Goal: Find specific fact: Find specific fact

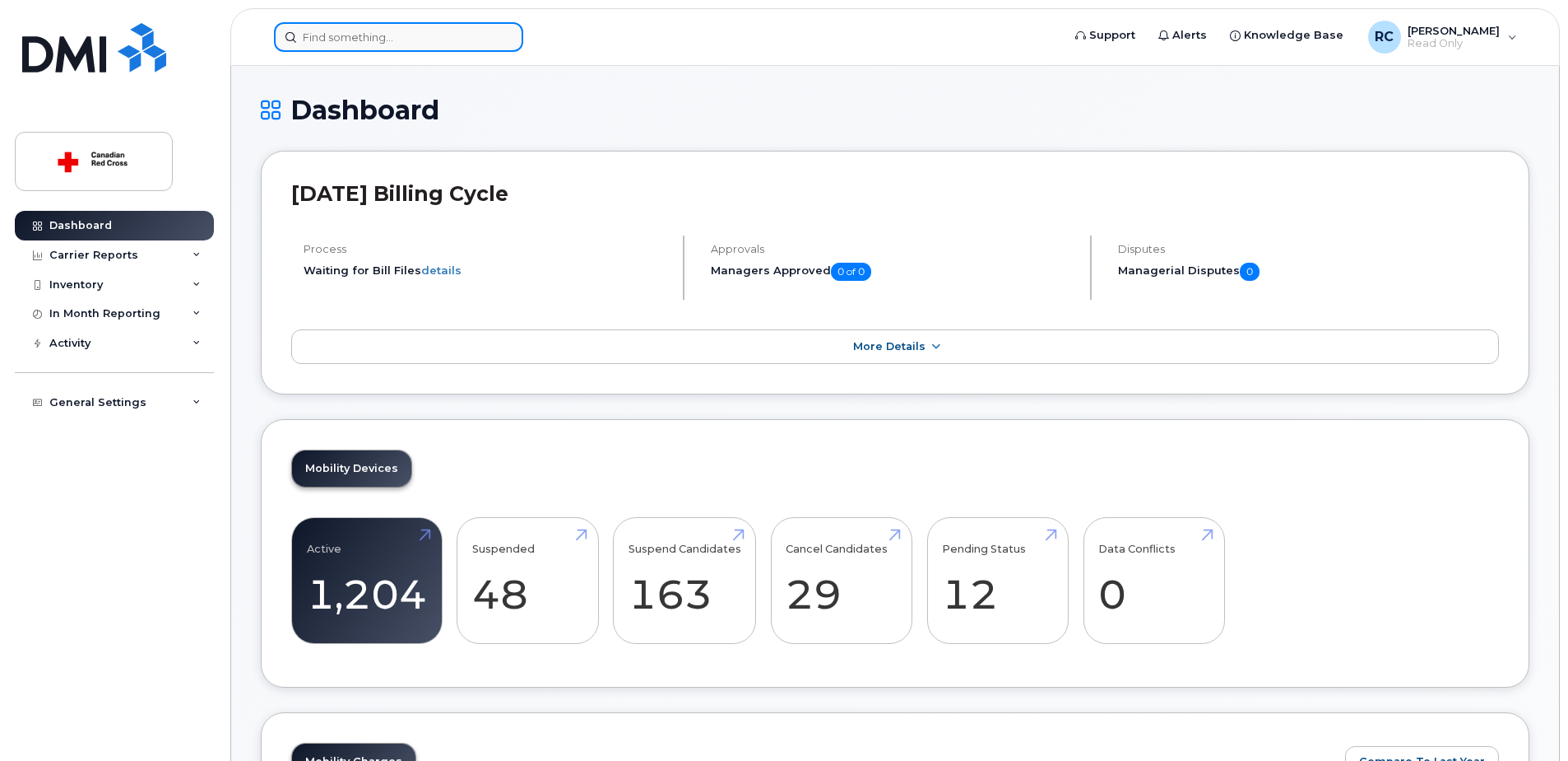
click at [353, 38] on input at bounding box center [398, 38] width 249 height 30
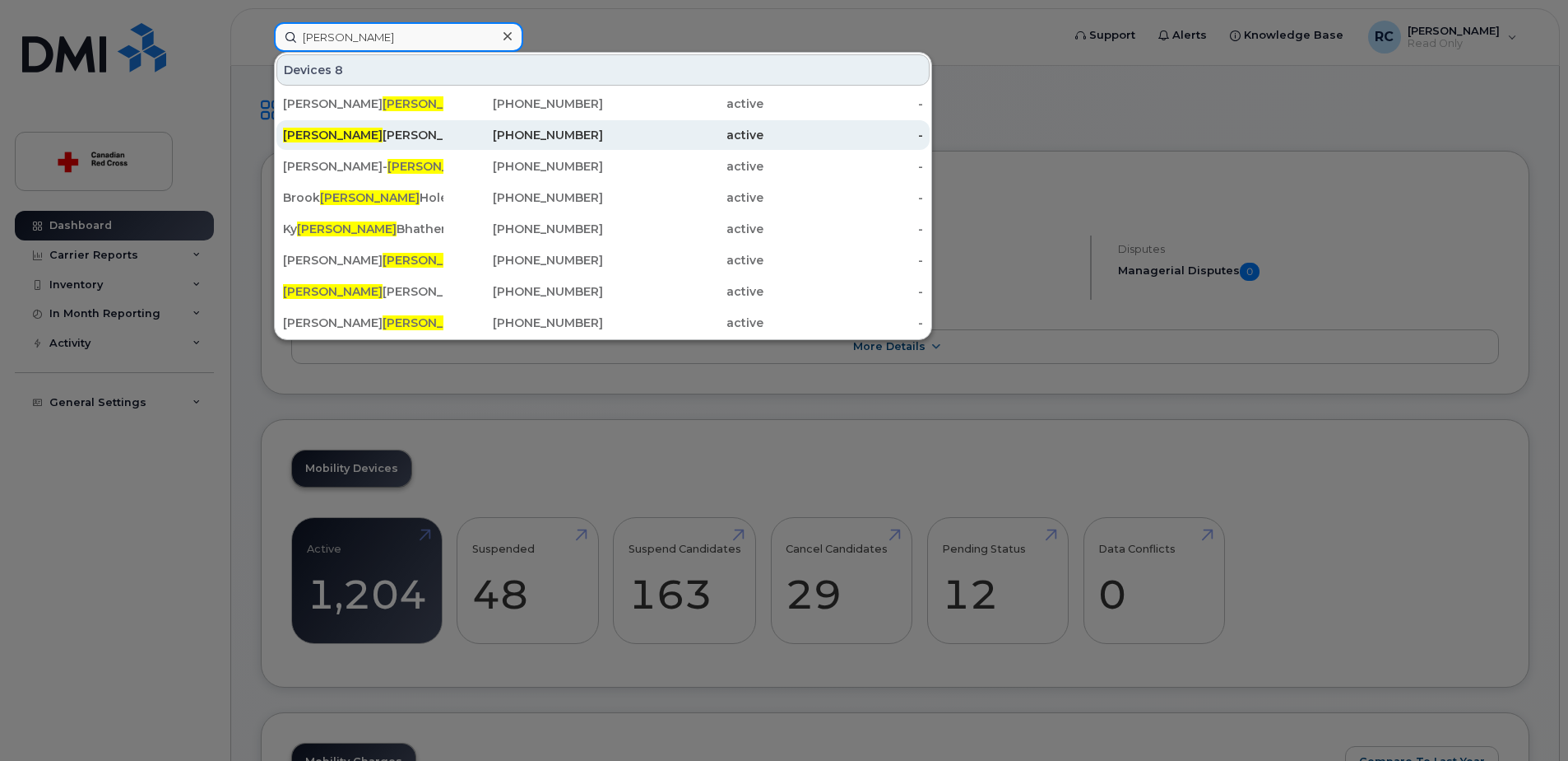
type input "[PERSON_NAME]"
click at [367, 130] on div "[PERSON_NAME]" at bounding box center [362, 135] width 161 height 17
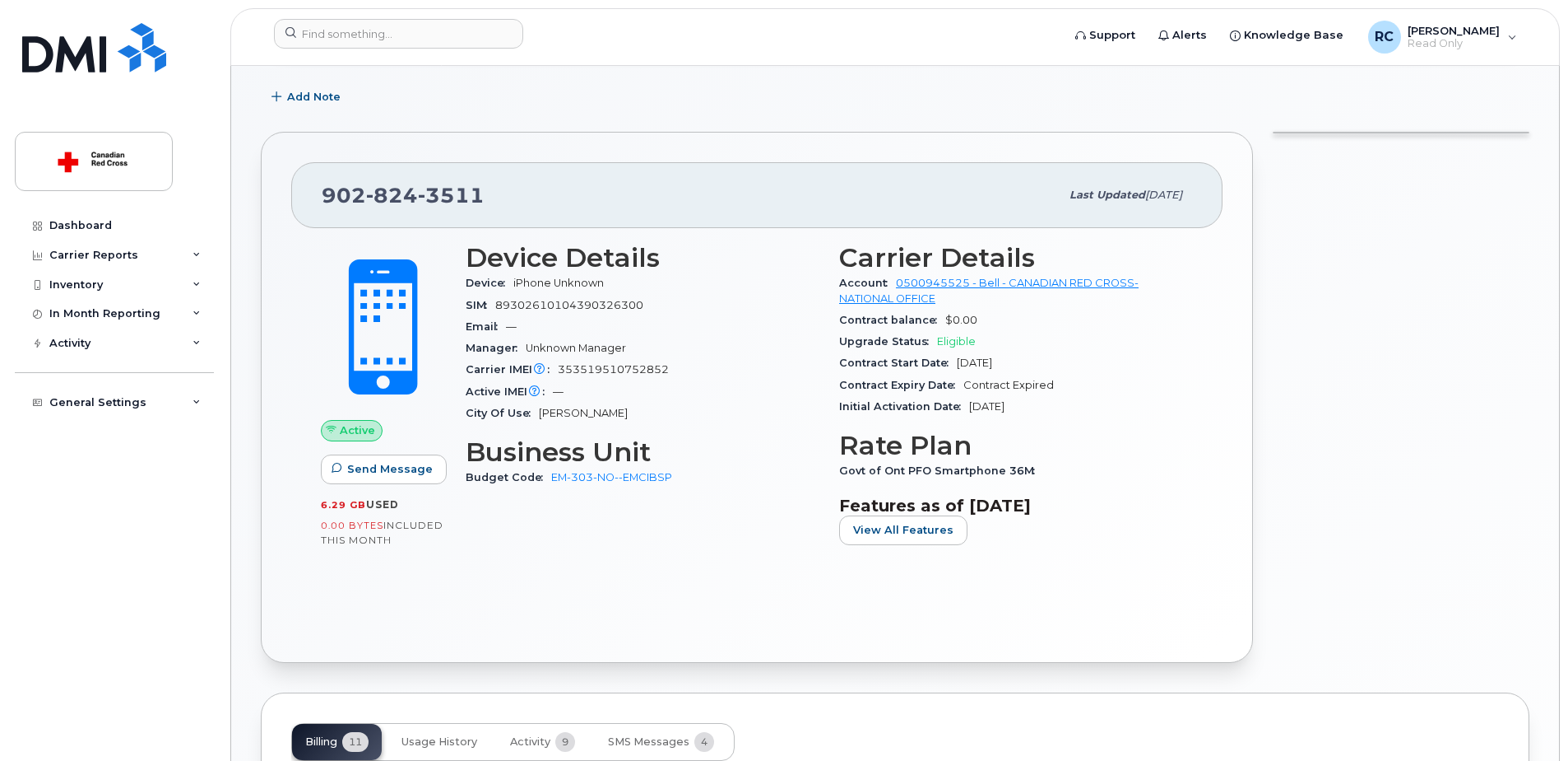
scroll to position [164, 0]
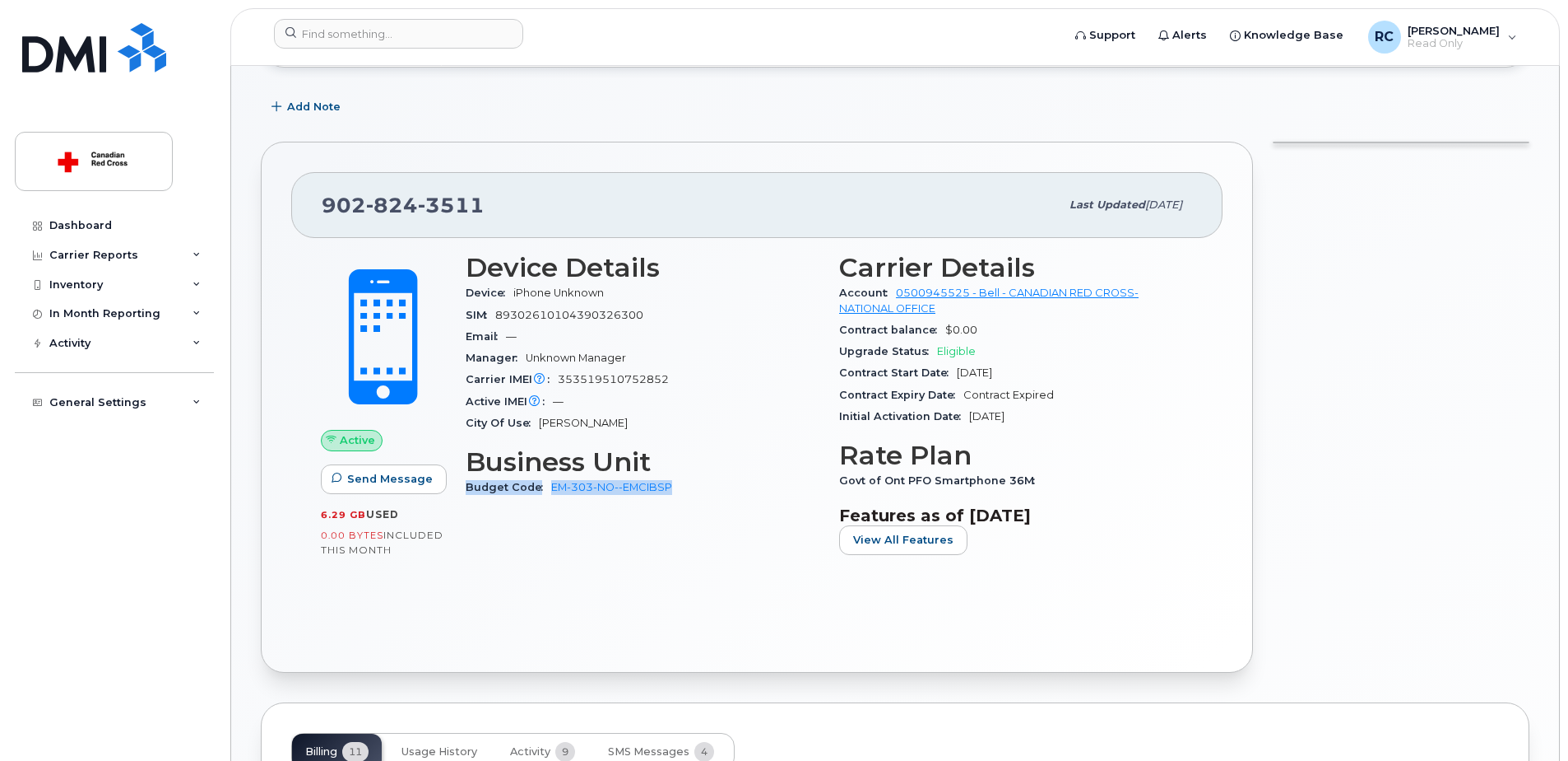
drag, startPoint x: 468, startPoint y: 486, endPoint x: 685, endPoint y: 487, distance: 217.0
click at [685, 487] on div "Budget Code EM-303-NO--EMCIBSP" at bounding box center [642, 487] width 354 height 22
copy div "Budget Code EM-303-NO--EMCIBSP"
click at [688, 549] on div "Device Details Device iPhone Unknown SIM [TECHNICAL_ID] Email — Manager Unknown…" at bounding box center [642, 410] width 374 height 334
drag, startPoint x: 321, startPoint y: 207, endPoint x: 490, endPoint y: 204, distance: 169.0
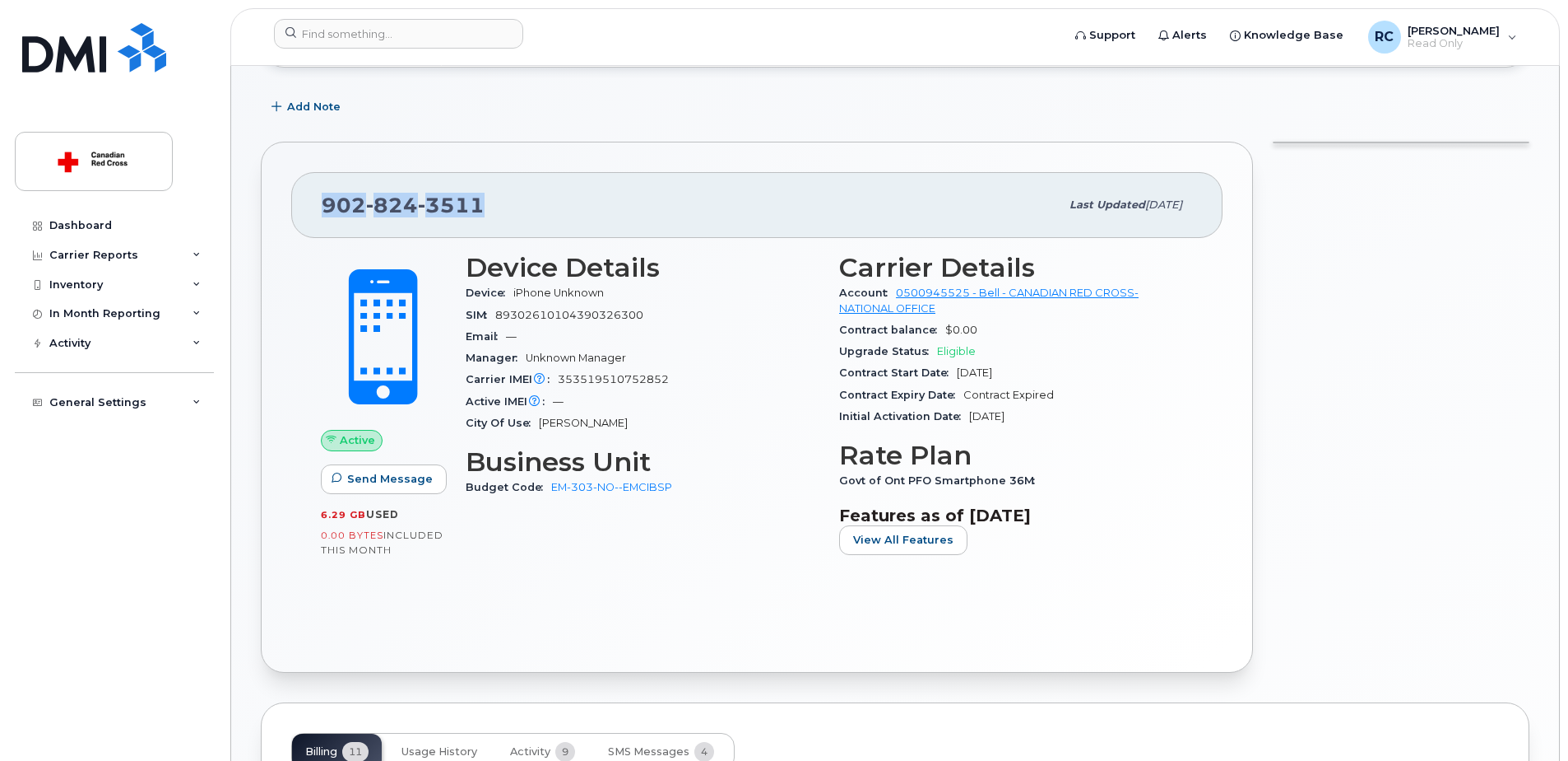
click at [490, 204] on div "[PHONE_NUMBER] Last updated [DATE]" at bounding box center [757, 205] width 931 height 66
copy span "[PHONE_NUMBER]"
click at [488, 217] on div "[PHONE_NUMBER]" at bounding box center [691, 205] width 738 height 35
click at [673, 616] on div "Active Send Message 6.29 GB  used 0.00 Bytes  included this month Device Detail…" at bounding box center [757, 439] width 931 height 403
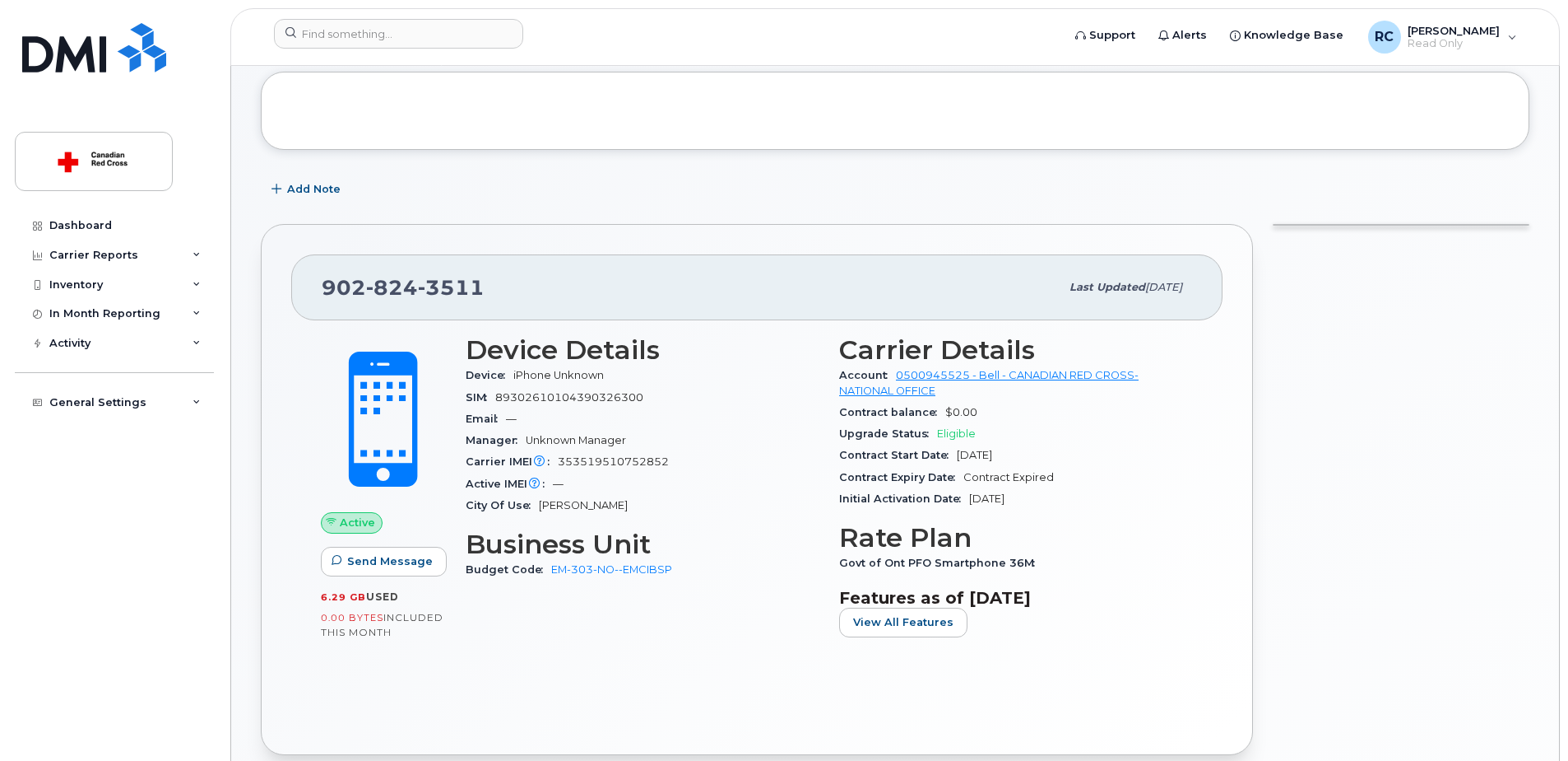
scroll to position [0, 0]
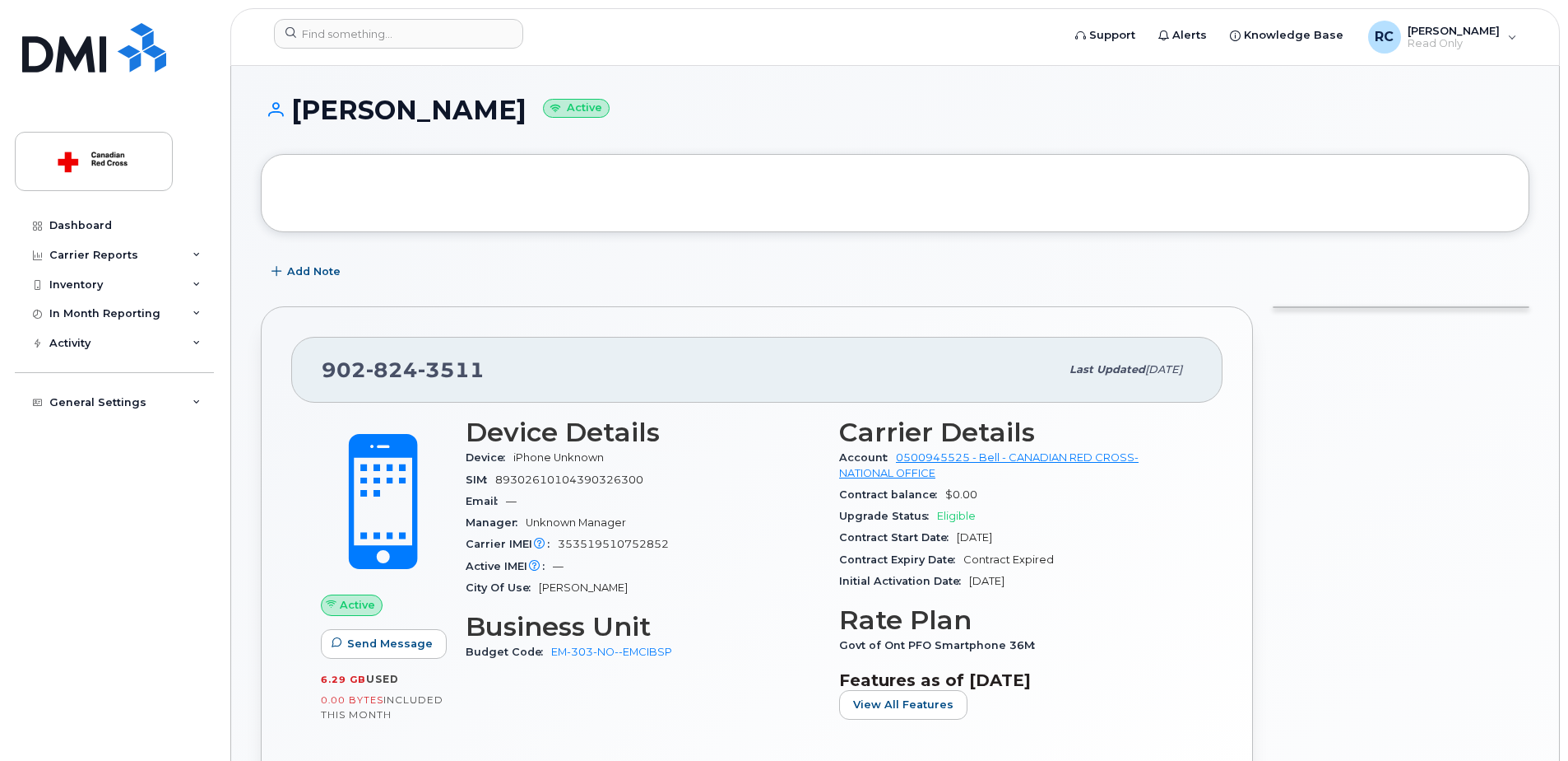
drag, startPoint x: 295, startPoint y: 112, endPoint x: 511, endPoint y: 123, distance: 216.3
click at [511, 123] on h1 "[PERSON_NAME] Active" at bounding box center [895, 110] width 1268 height 29
copy h1 "[PERSON_NAME]"
drag, startPoint x: 322, startPoint y: 365, endPoint x: 510, endPoint y: 369, distance: 188.0
click at [510, 369] on div "[PHONE_NUMBER]" at bounding box center [691, 369] width 738 height 35
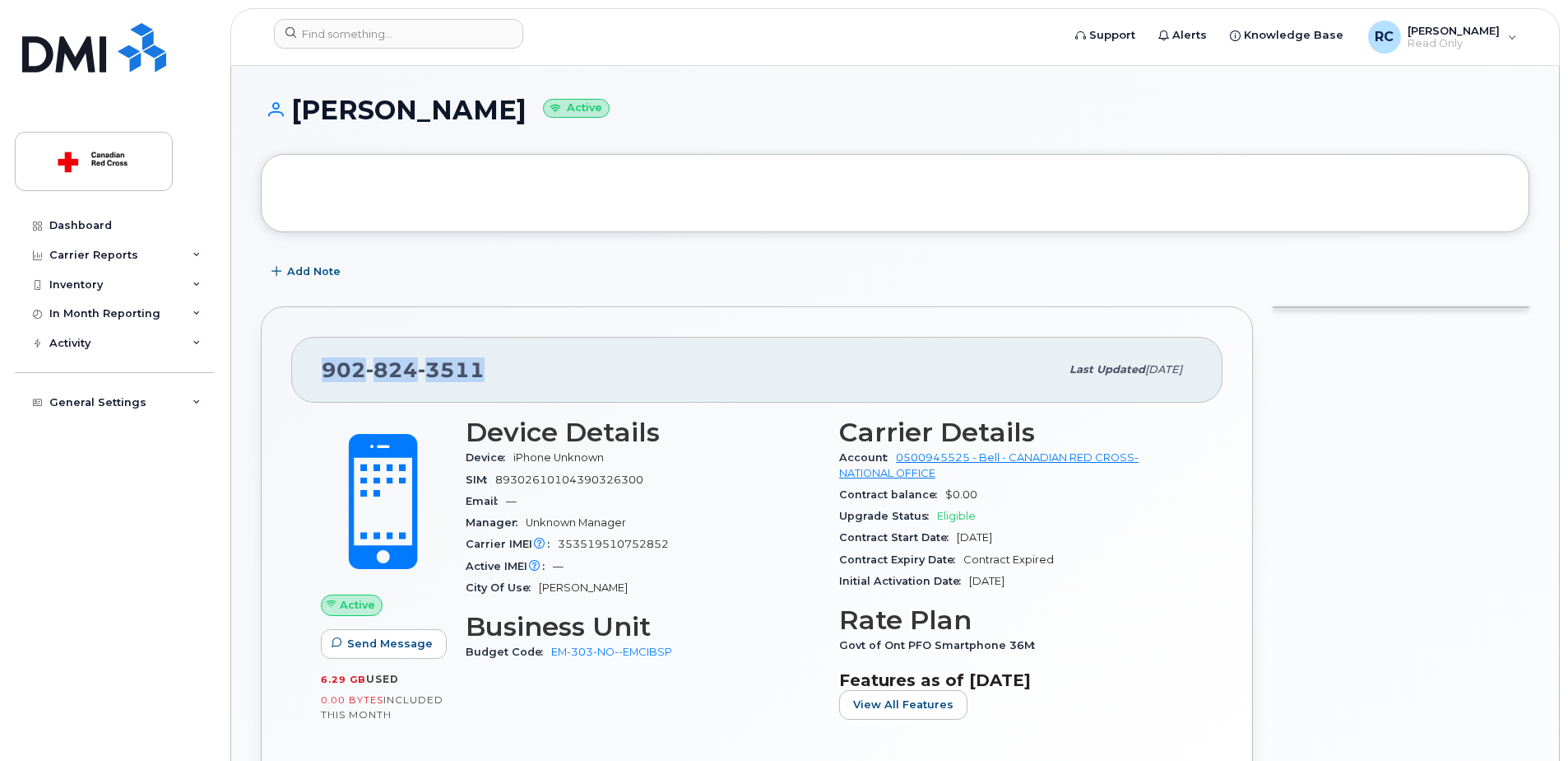
copy span "[PHONE_NUMBER]"
drag, startPoint x: 684, startPoint y: 657, endPoint x: 551, endPoint y: 656, distance: 133.0
click at [551, 656] on div "Budget Code EM-303-NO--EMCIBSP" at bounding box center [642, 652] width 354 height 22
copy link "EM-303-NO--EMCIBSP"
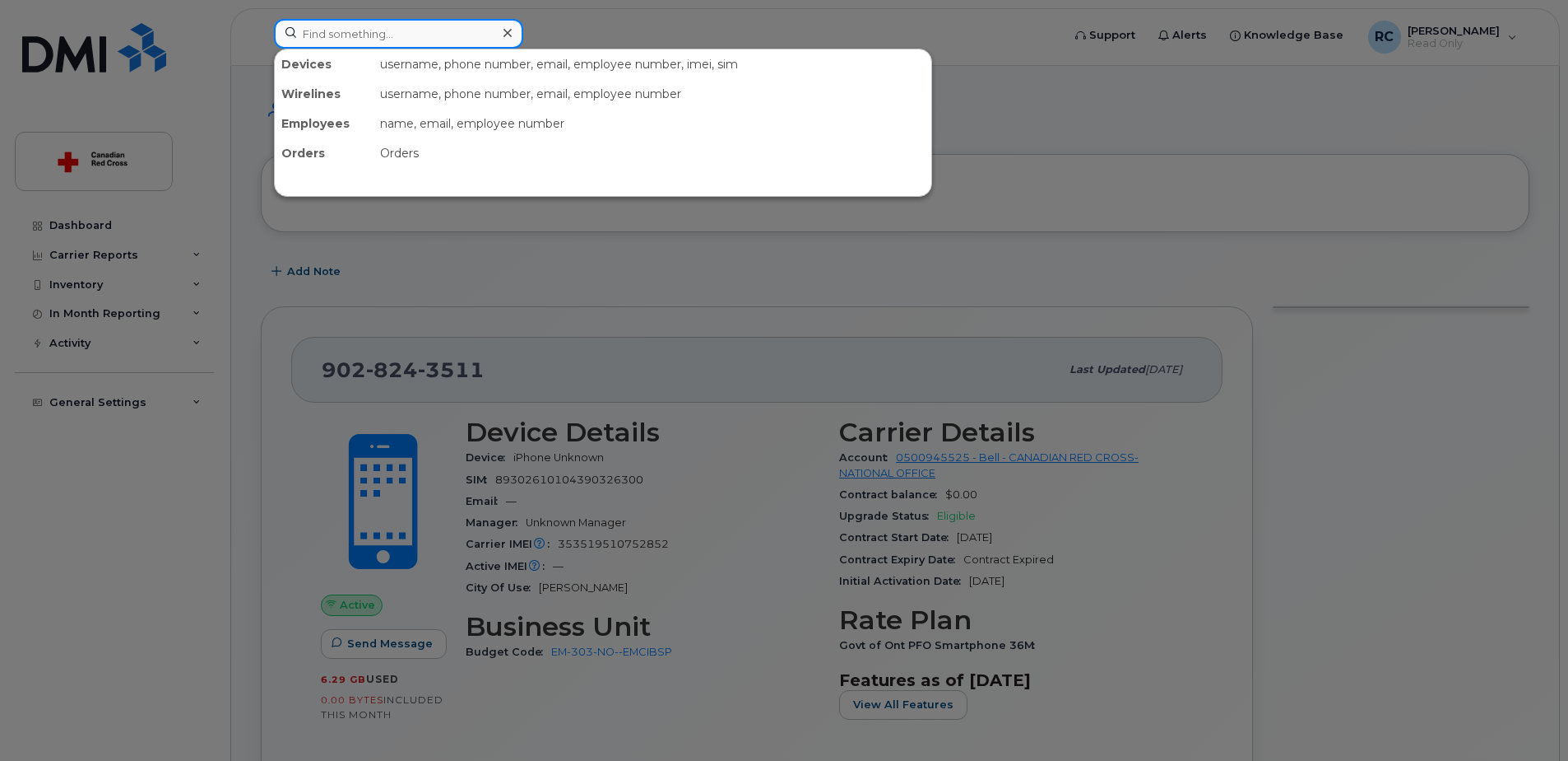
click at [401, 26] on input at bounding box center [398, 34] width 249 height 30
click at [735, 26] on div at bounding box center [784, 380] width 1568 height 761
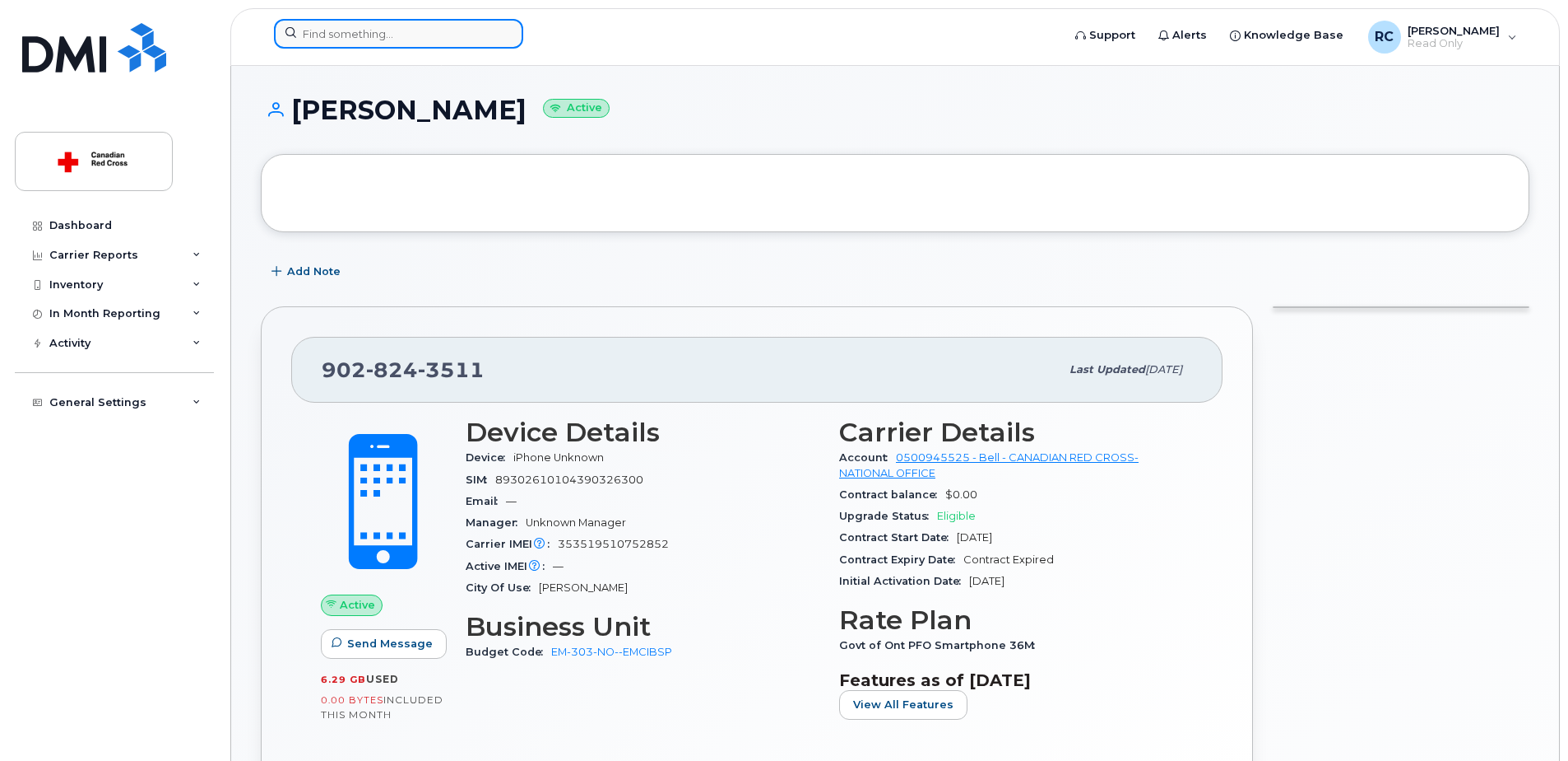
click at [410, 27] on input at bounding box center [398, 34] width 249 height 30
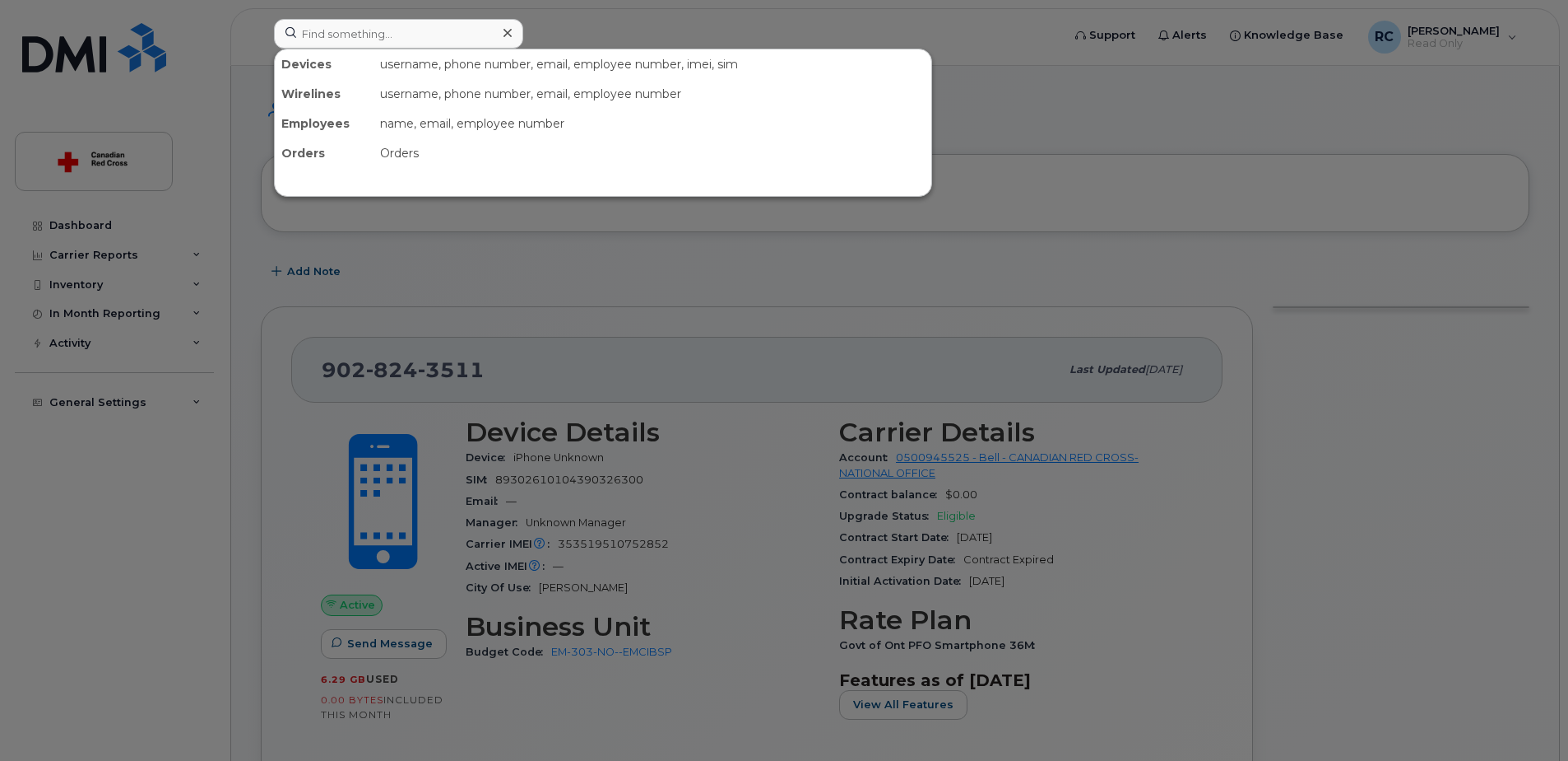
click at [709, 36] on div at bounding box center [784, 380] width 1568 height 761
click at [459, 36] on input at bounding box center [398, 34] width 249 height 30
paste input "108794"
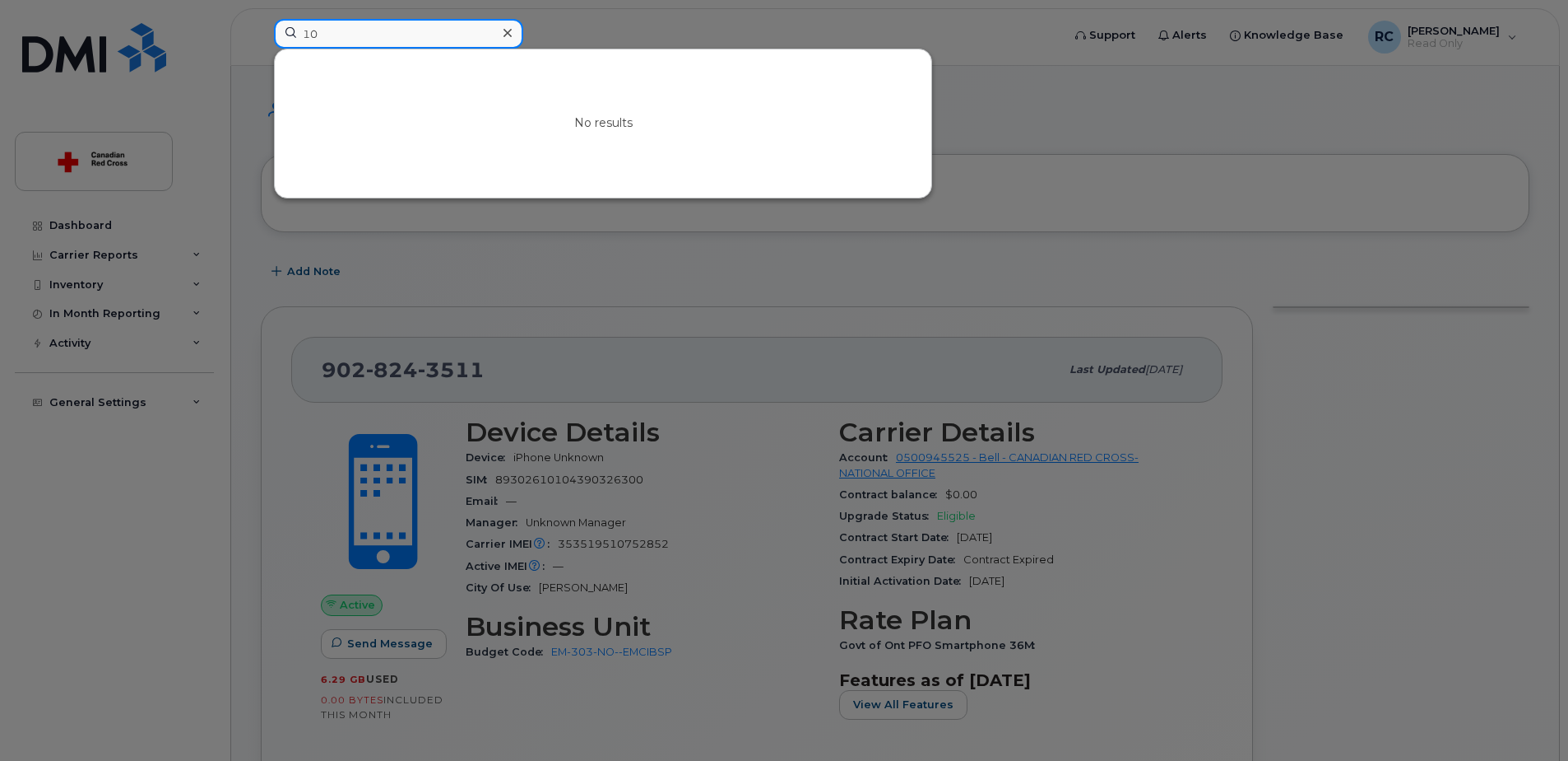
type input "1"
click at [602, 32] on div at bounding box center [784, 380] width 1568 height 761
